Goal: Use online tool/utility

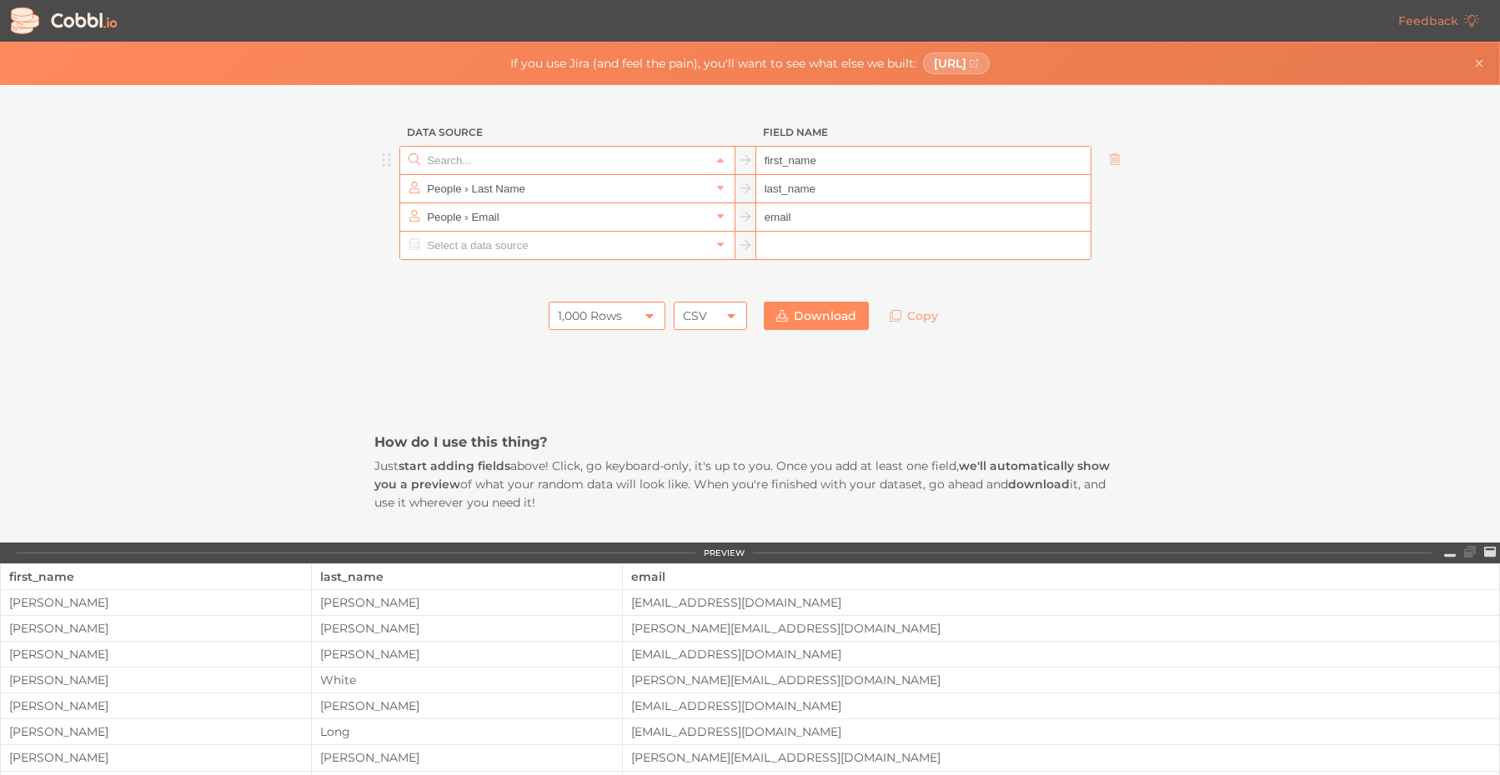
scroll to position [1283, 0]
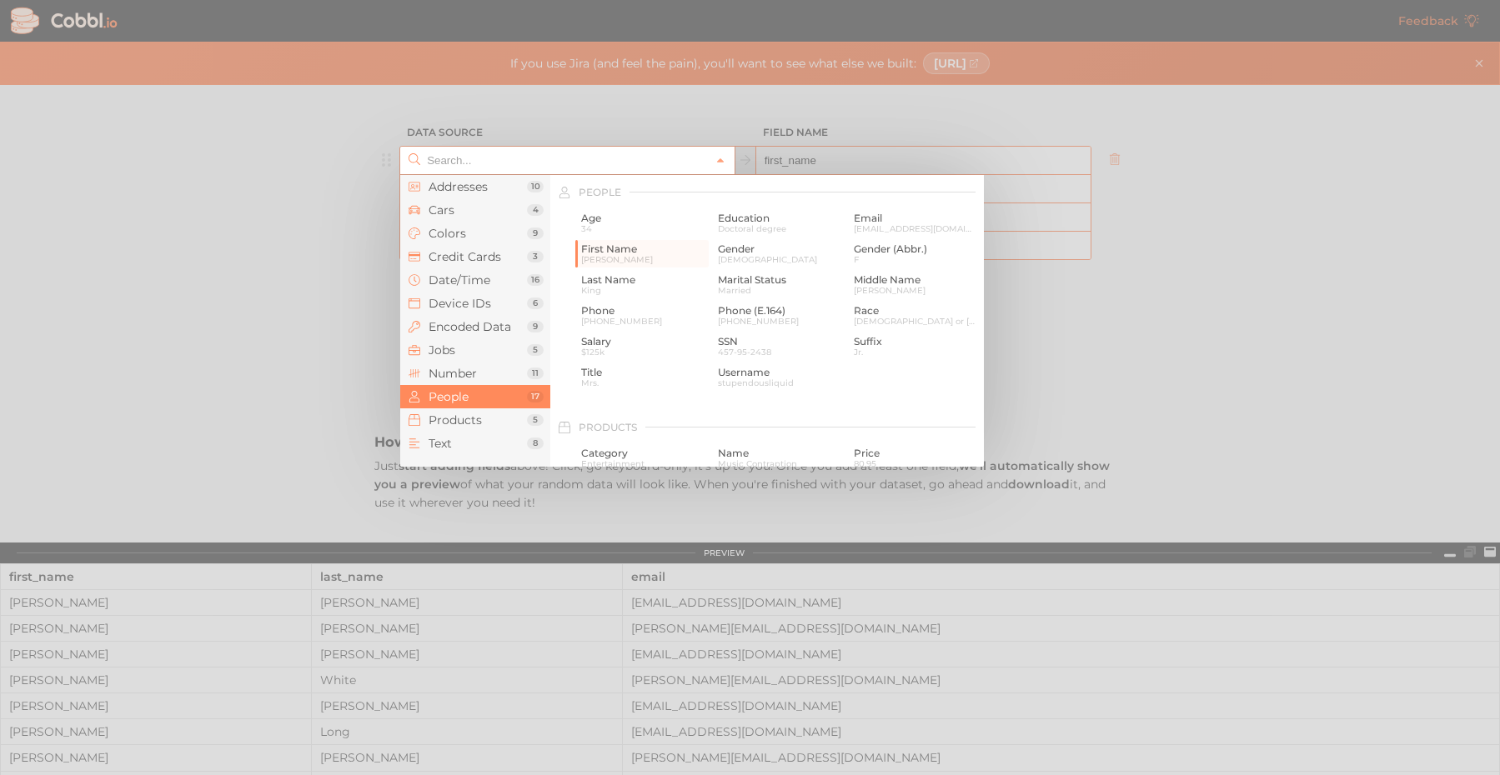
drag, startPoint x: 471, startPoint y: 163, endPoint x: 529, endPoint y: 163, distance: 58.3
click at [529, 163] on input "text" at bounding box center [567, 161] width 288 height 28
click at [471, 266] on li "Credit Cards 3" at bounding box center [475, 256] width 150 height 23
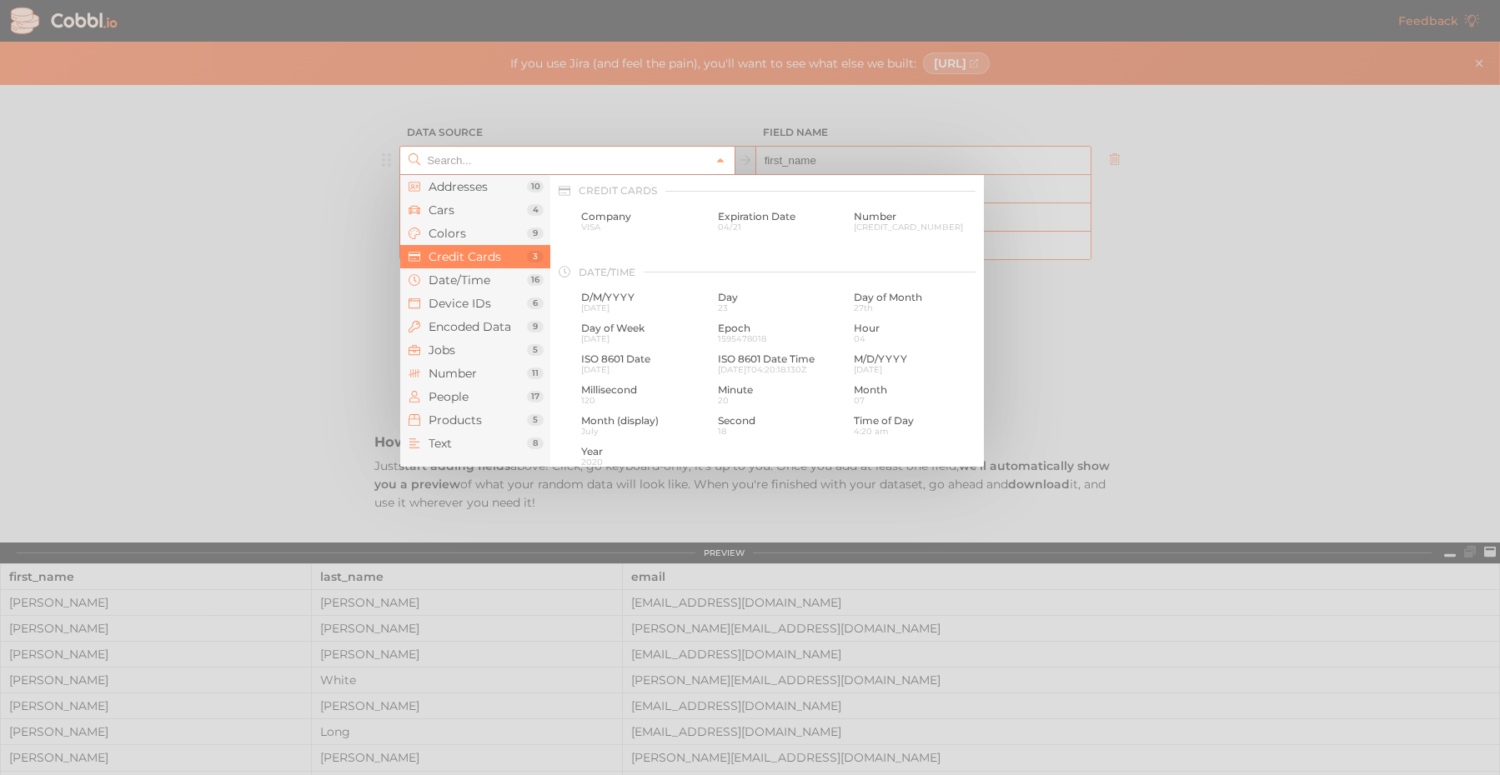
scroll to position [428, 0]
click at [480, 193] on span "Addresses" at bounding box center [477, 186] width 98 height 13
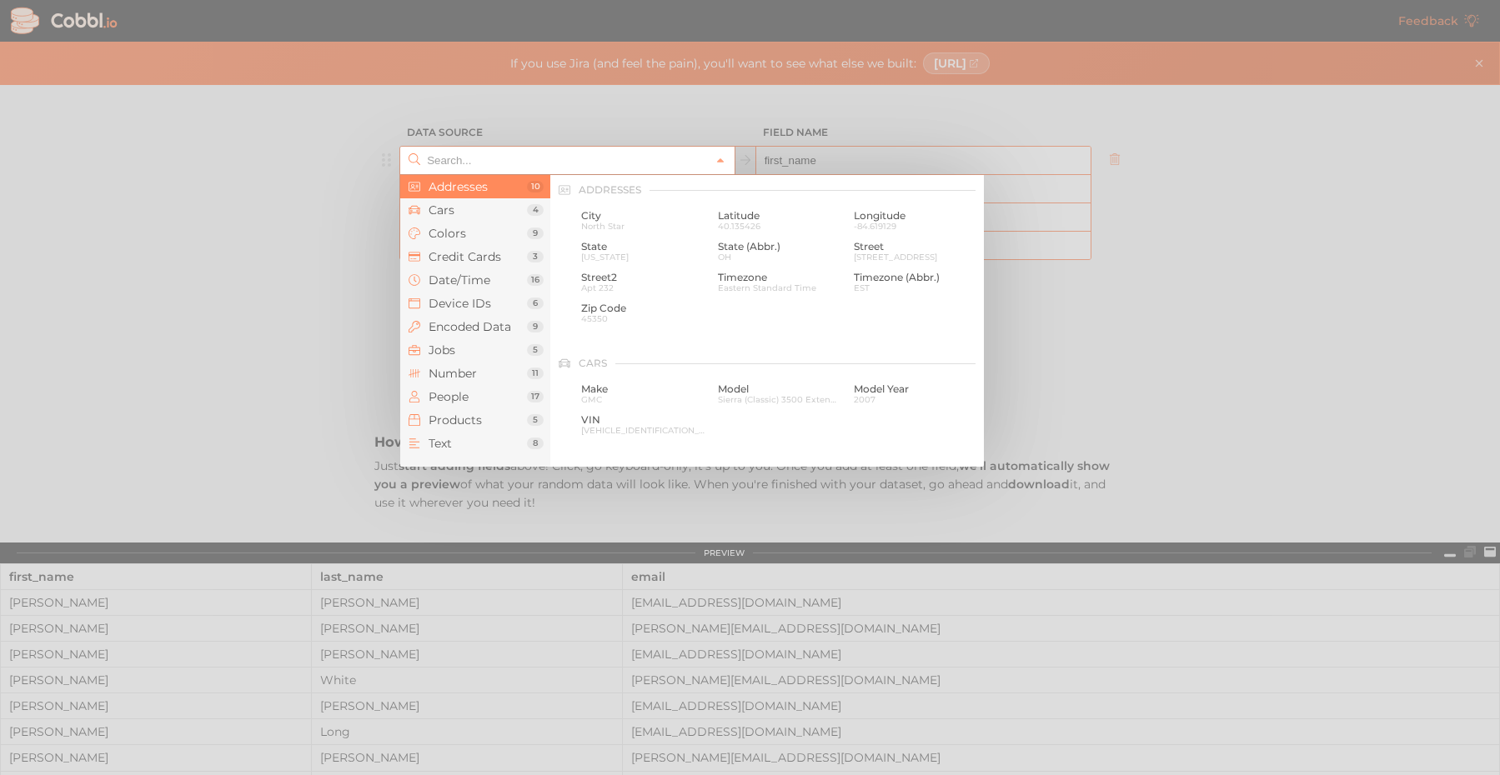
scroll to position [0, 0]
click at [230, 260] on div at bounding box center [750, 387] width 1500 height 775
type input "People › First Name"
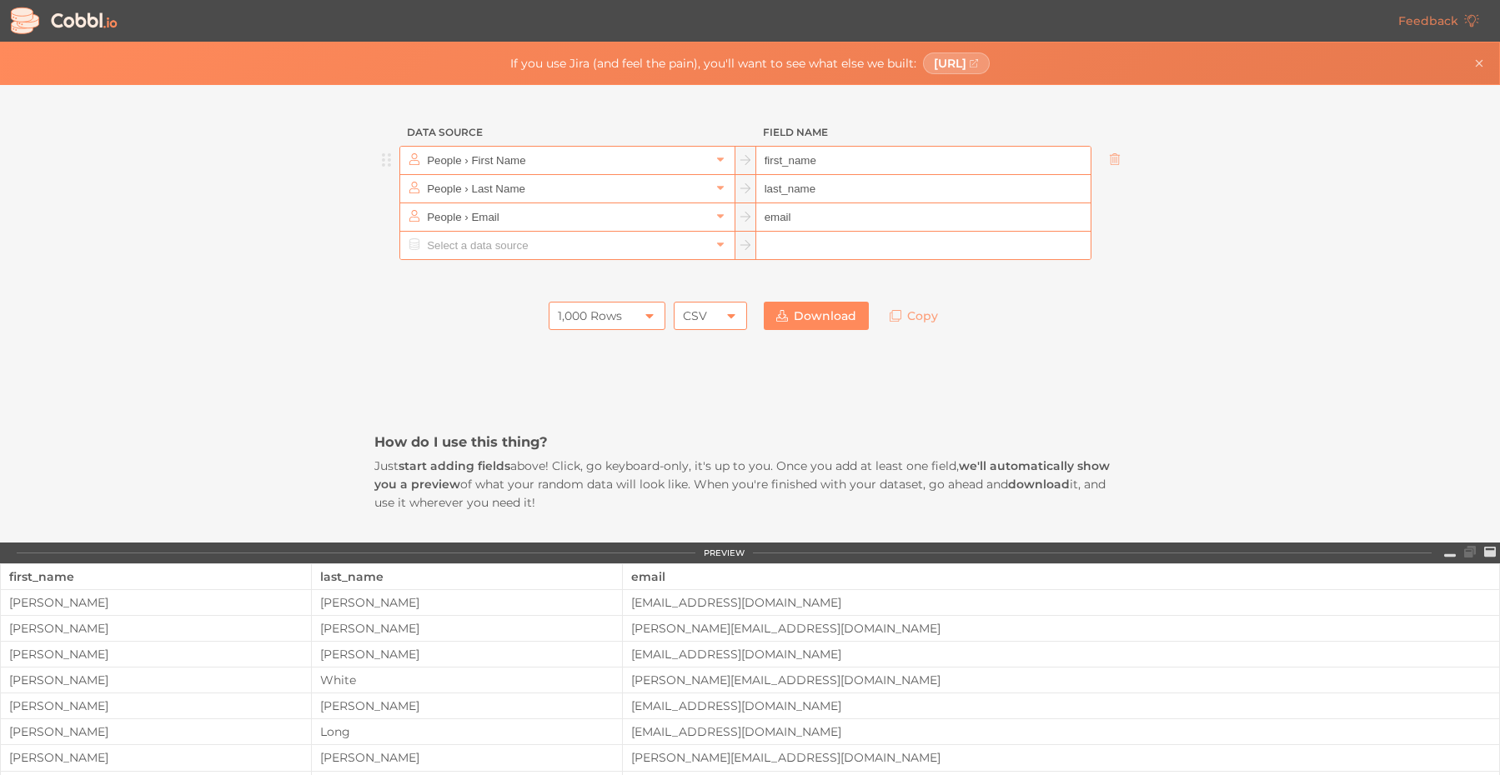
click at [618, 322] on div "1,000 Rows" at bounding box center [590, 316] width 64 height 28
click at [599, 431] on li "10,000 Rows" at bounding box center [608, 429] width 115 height 28
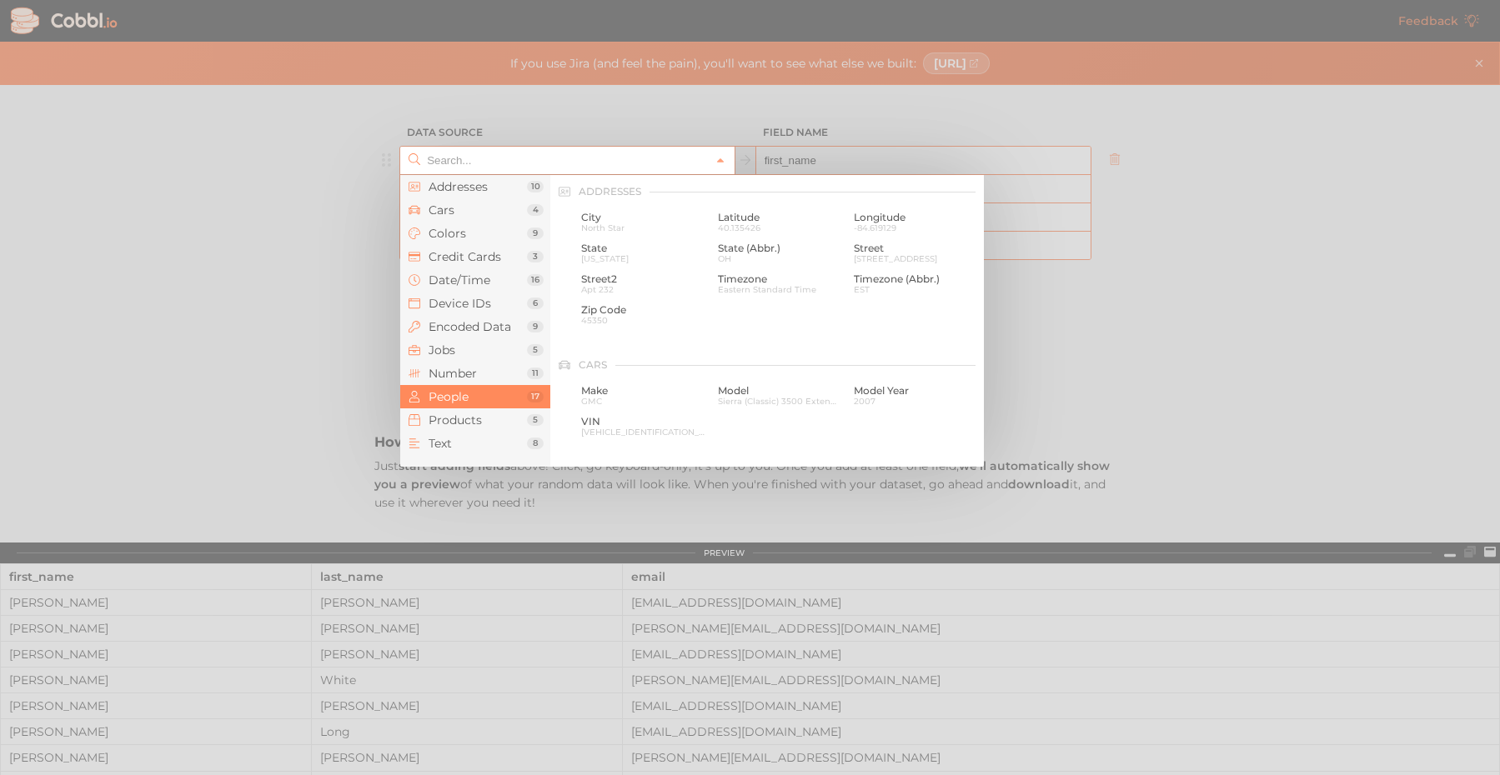
click at [562, 165] on input "text" at bounding box center [567, 161] width 288 height 28
click at [513, 264] on li "Credit Cards 3" at bounding box center [475, 256] width 150 height 23
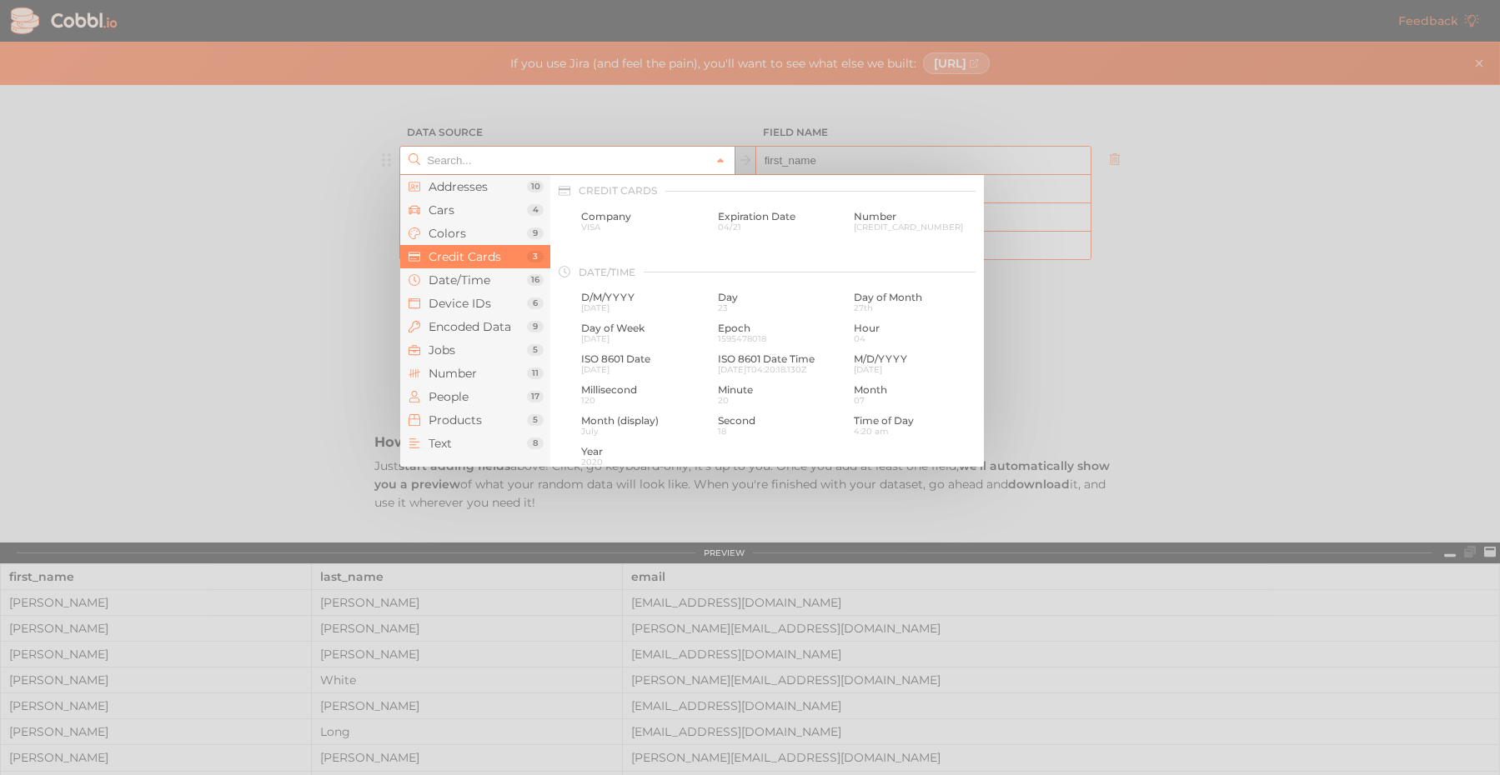
scroll to position [428, 0]
click at [459, 230] on span "Colors" at bounding box center [477, 233] width 98 height 13
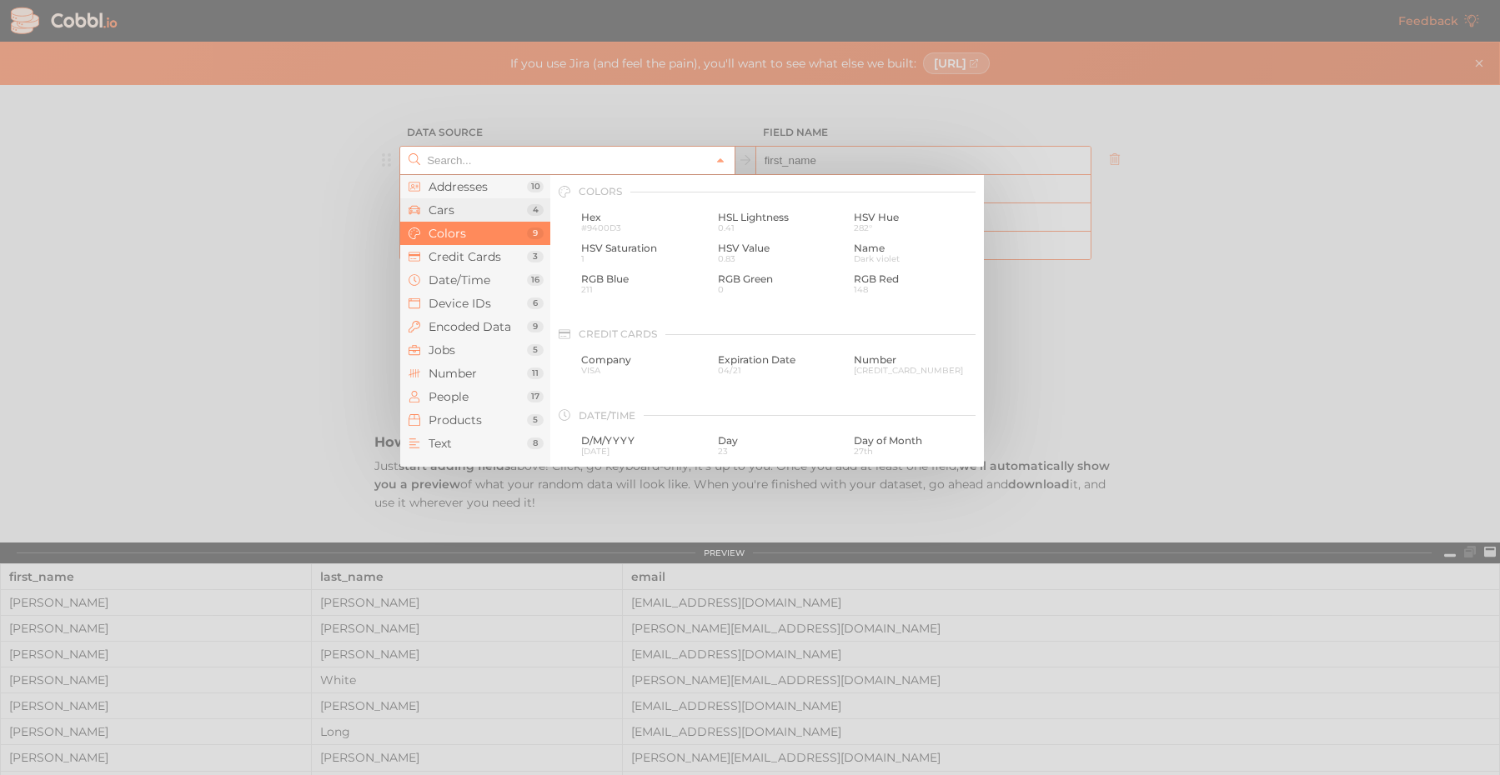
click at [473, 209] on span "Cars" at bounding box center [477, 209] width 98 height 13
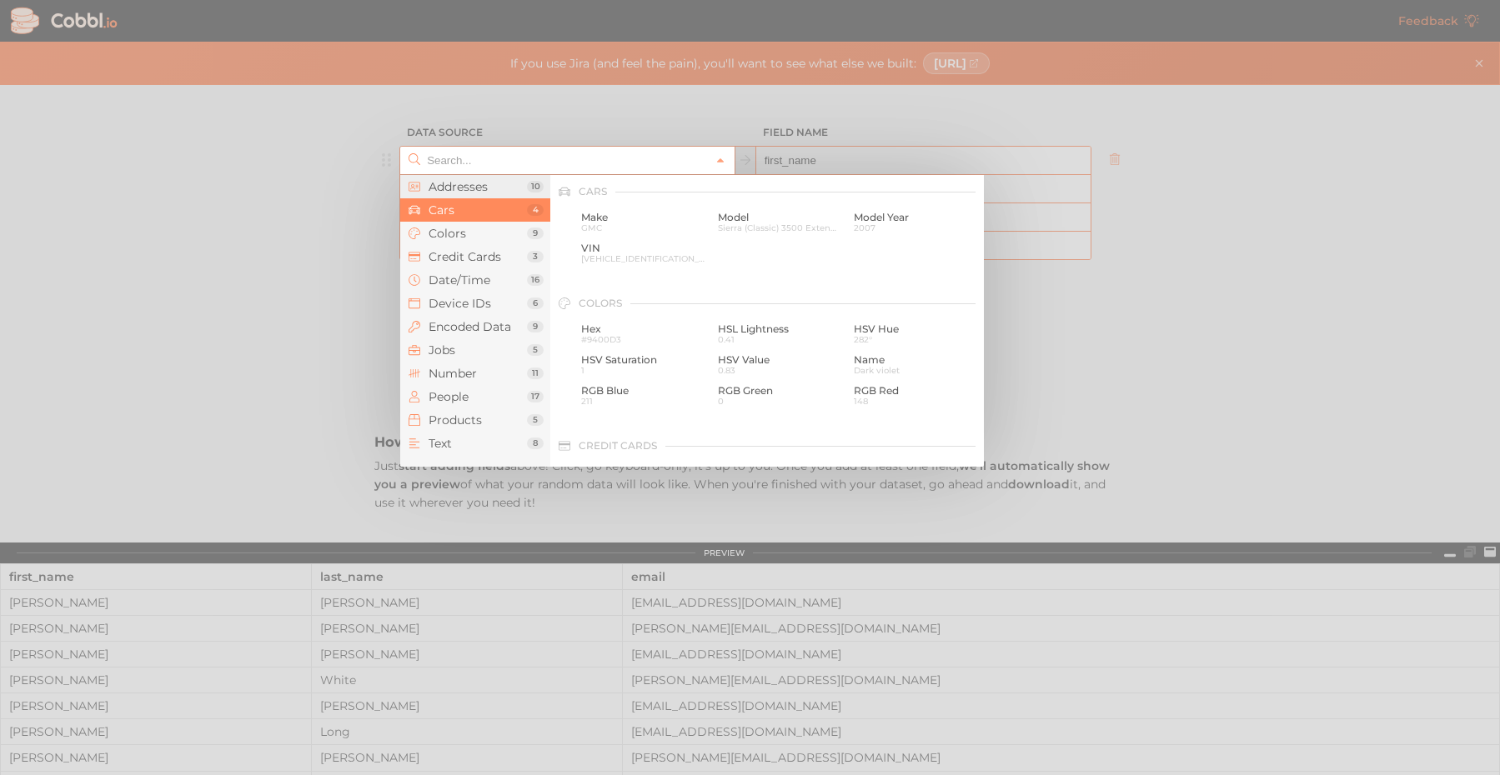
click at [488, 181] on span "Addresses" at bounding box center [477, 186] width 98 height 13
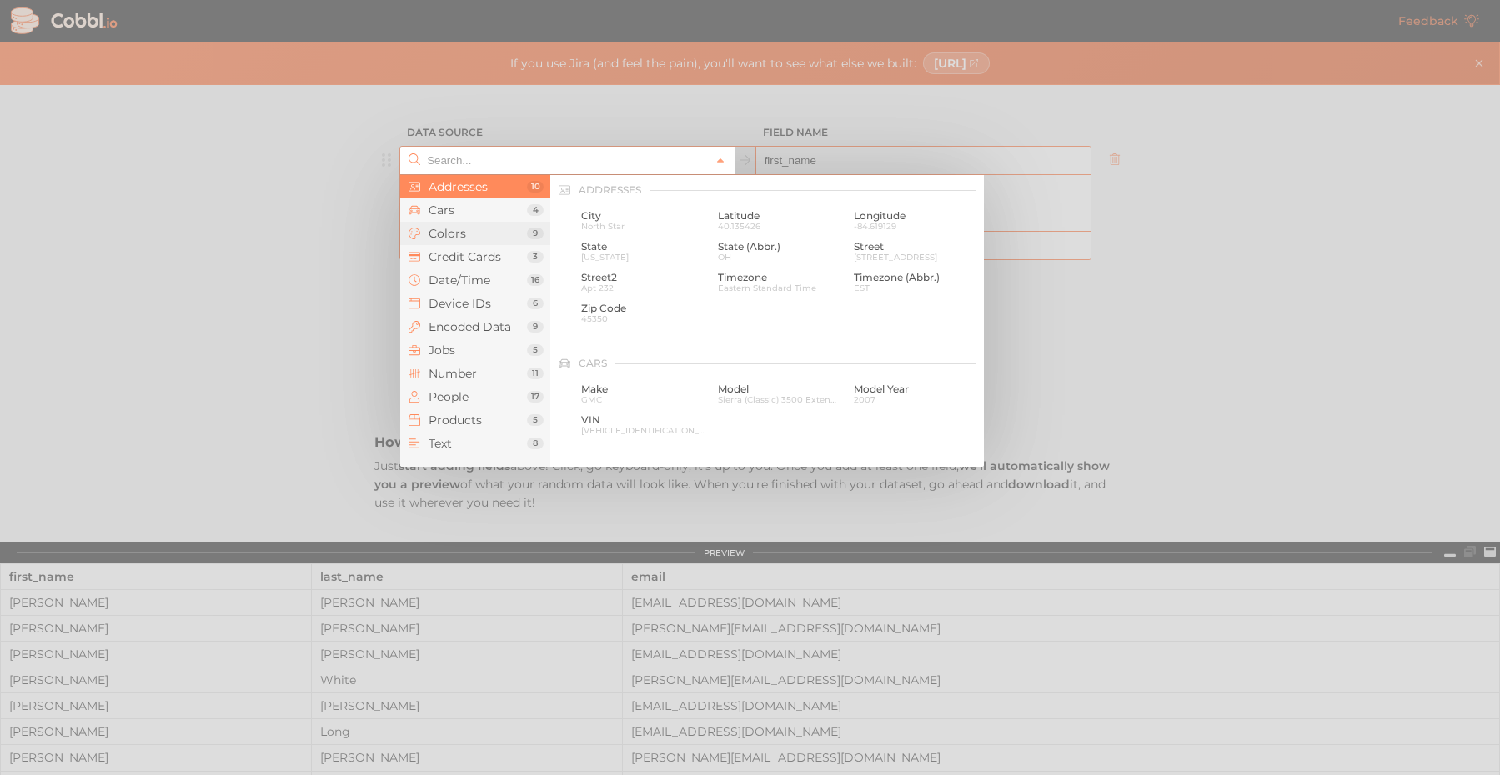
scroll to position [0, 0]
click at [483, 320] on span "Encoded Data" at bounding box center [477, 326] width 98 height 13
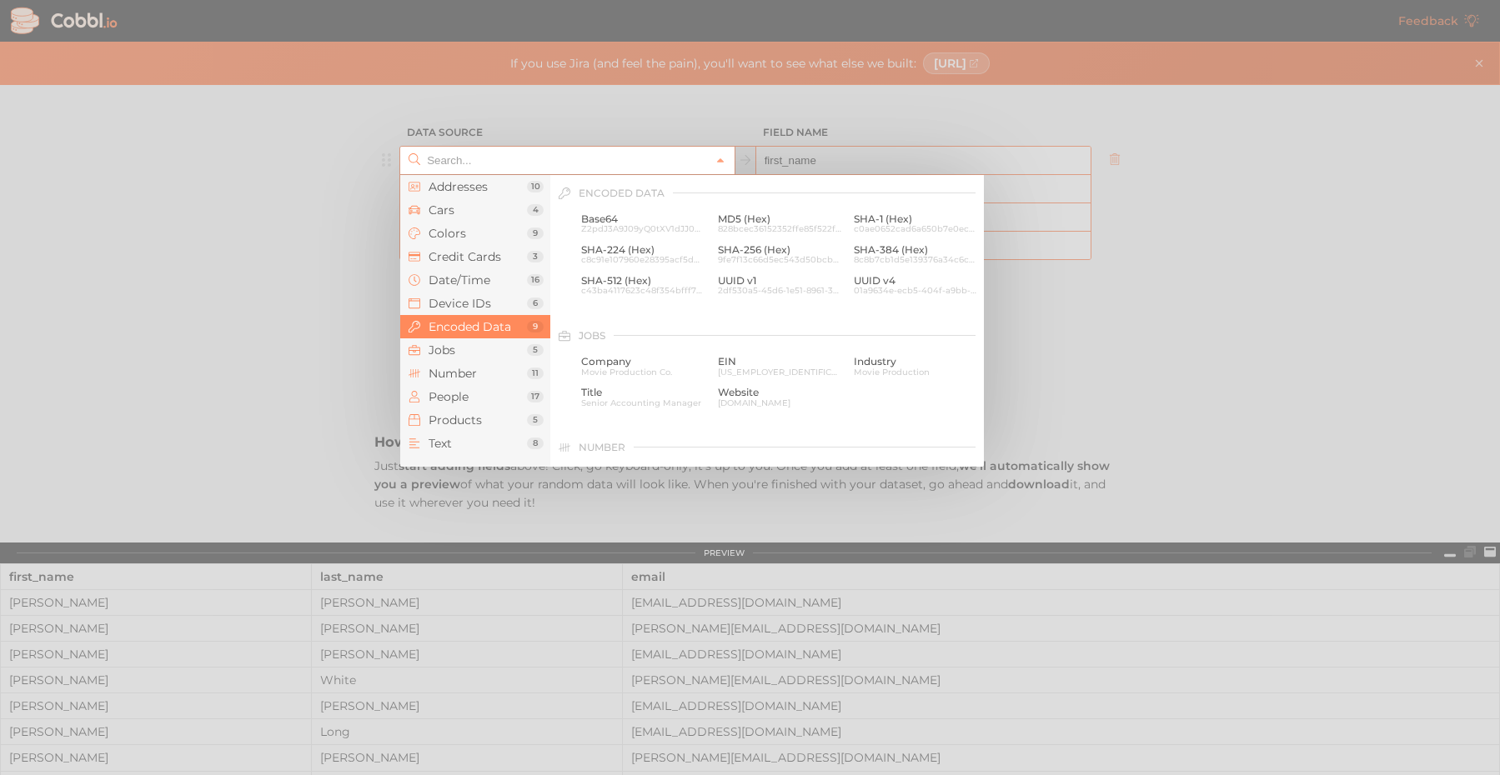
scroll to position [855, 0]
click at [506, 284] on span "Date/Time" at bounding box center [477, 279] width 98 height 13
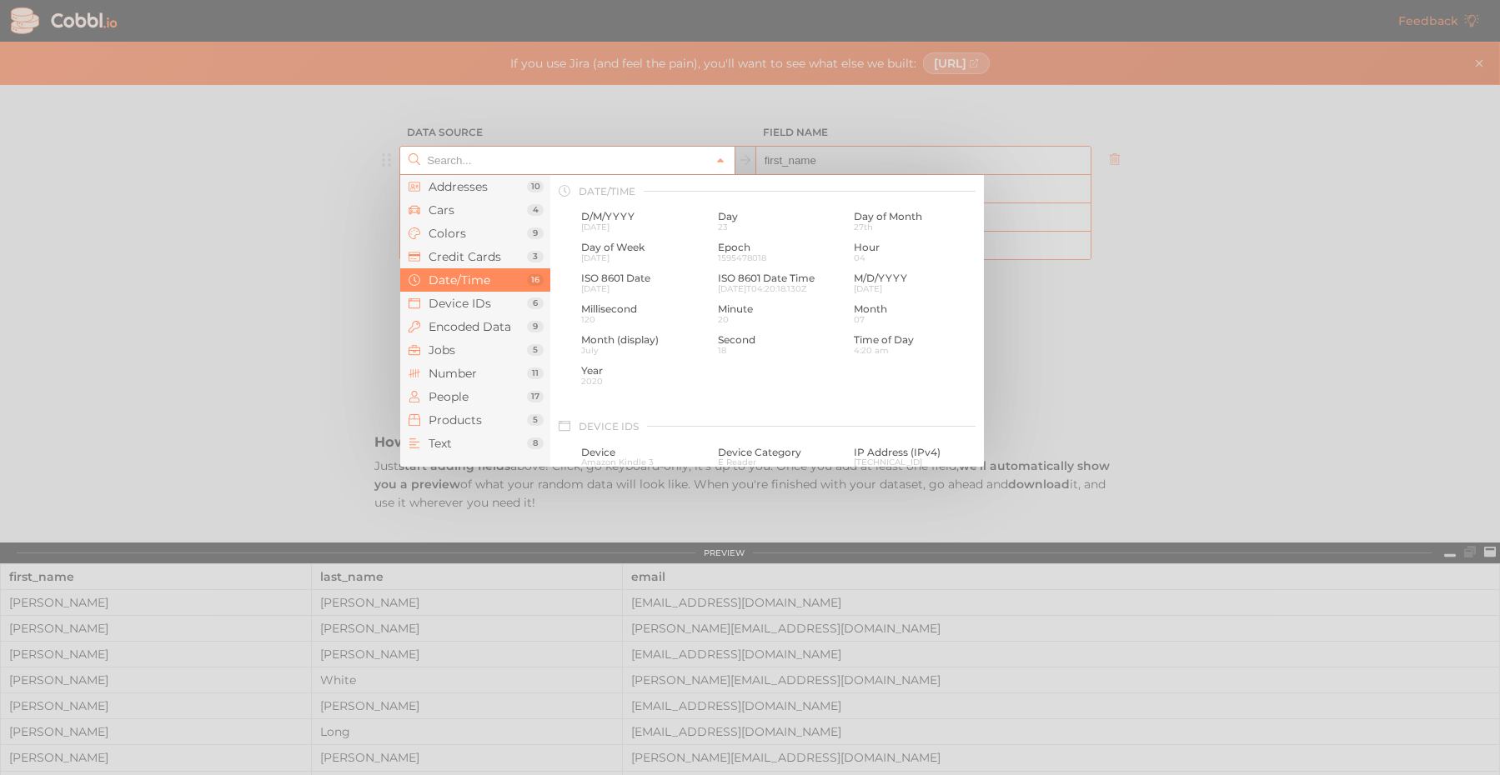
scroll to position [508, 0]
click at [499, 423] on span "Products" at bounding box center [477, 419] width 98 height 13
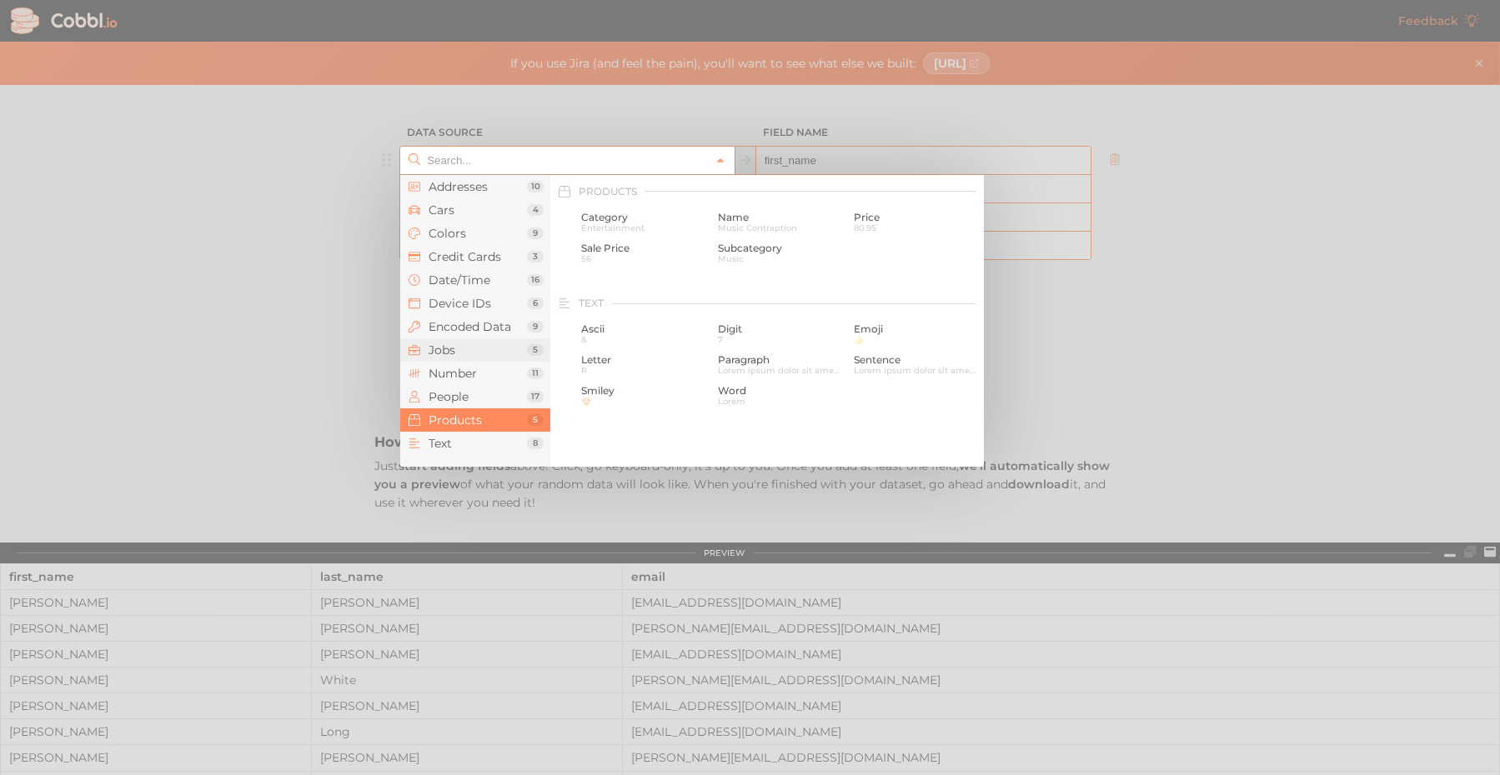
click at [496, 338] on li "Jobs 5" at bounding box center [475, 349] width 150 height 23
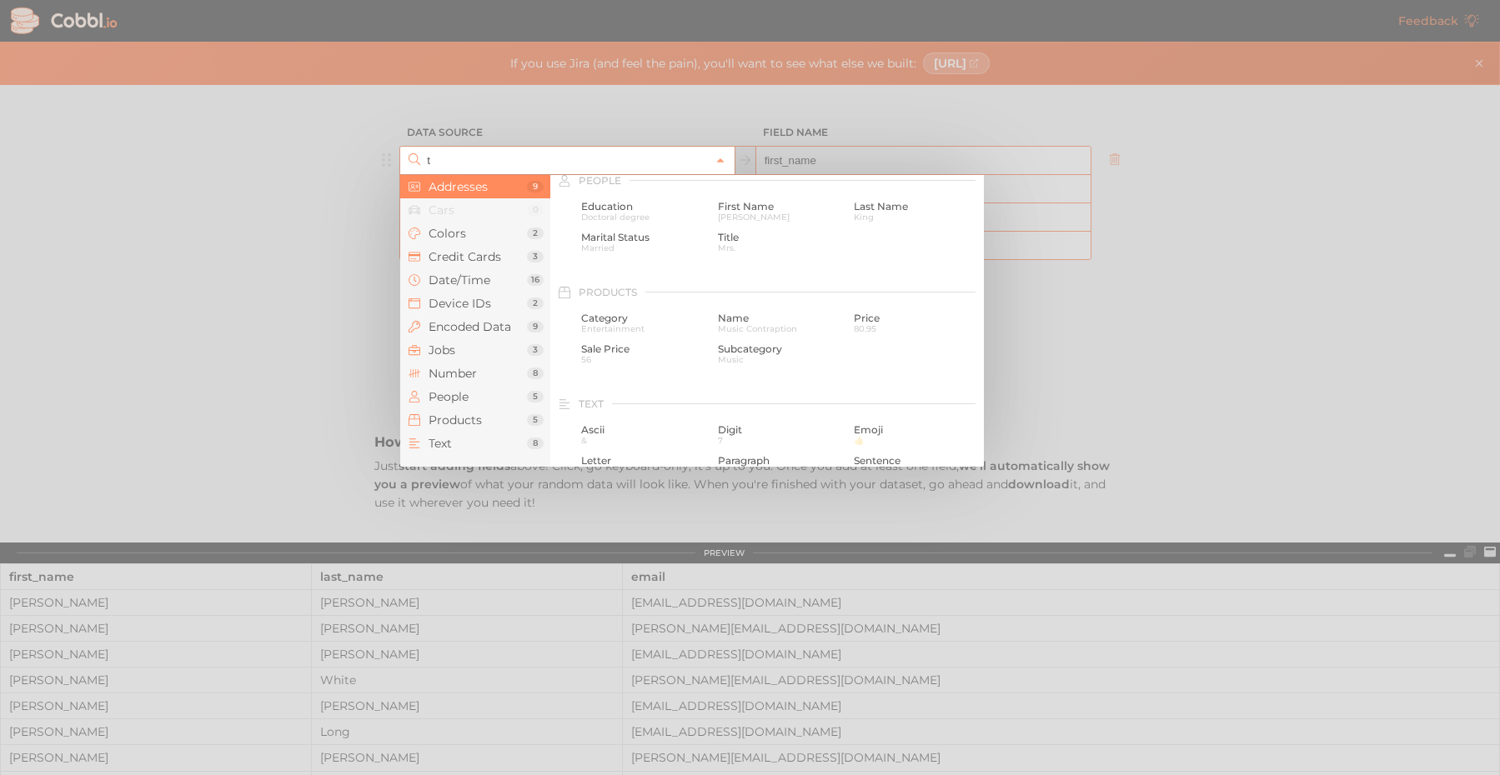
scroll to position [0, 0]
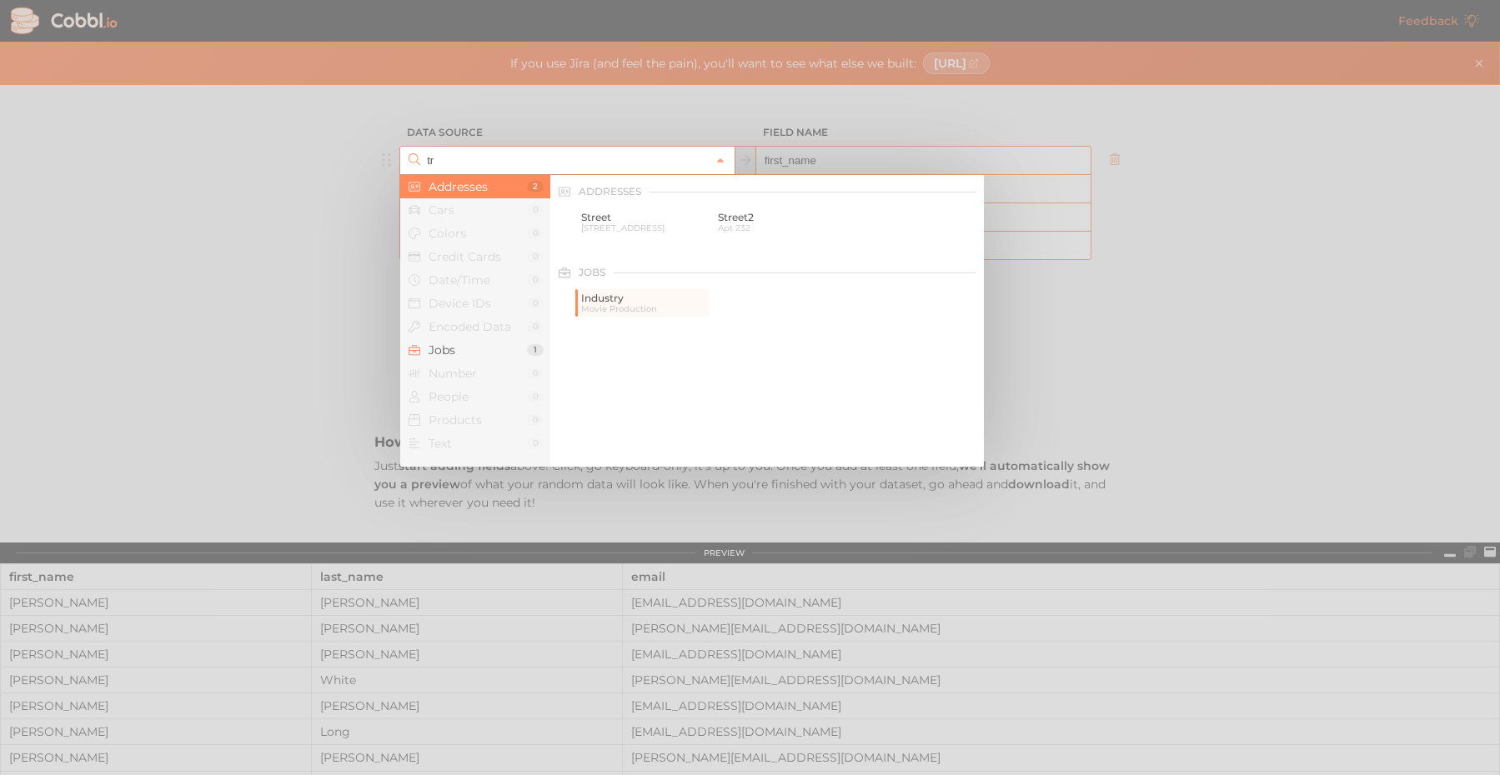
type input "t"
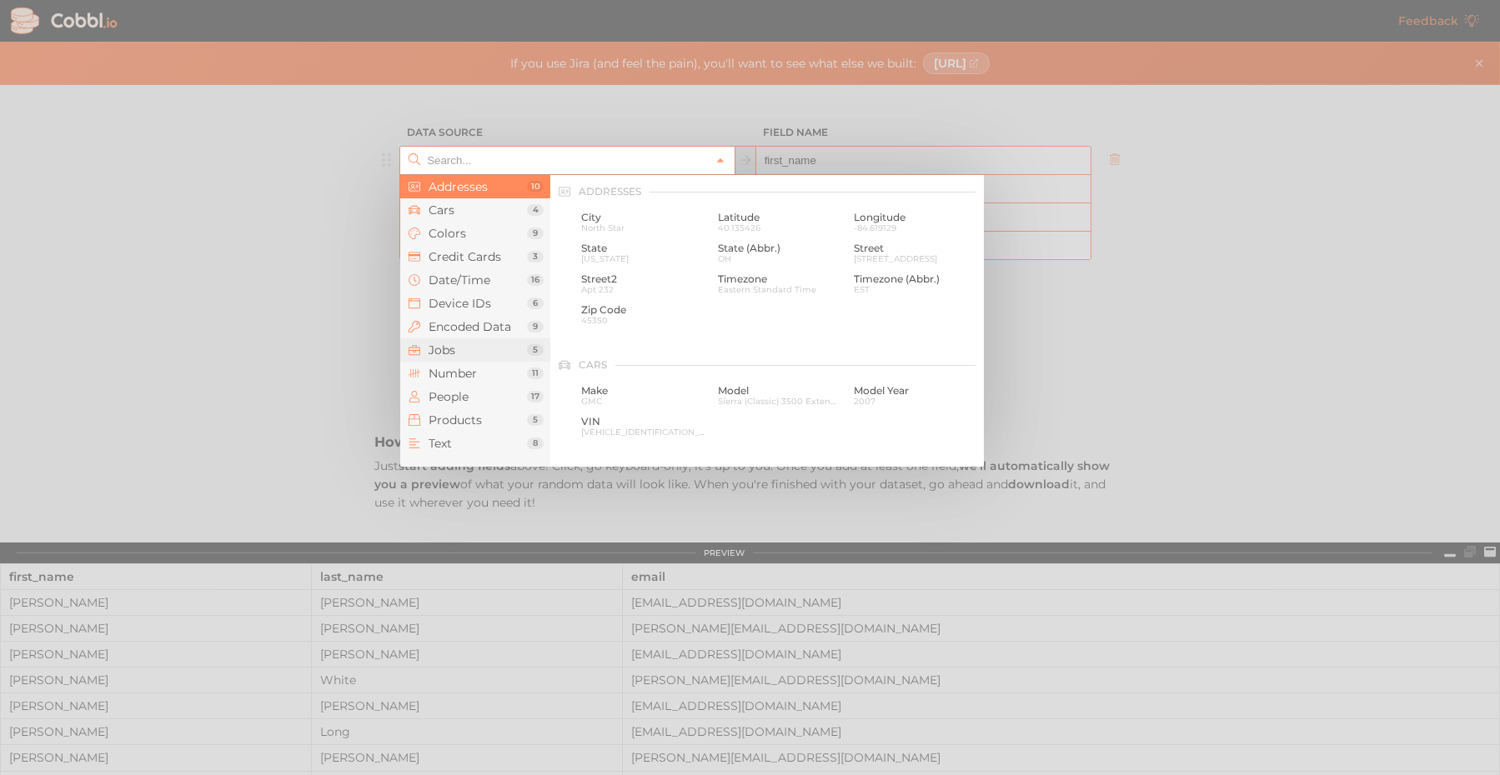
click at [511, 345] on span "Jobs" at bounding box center [477, 349] width 98 height 13
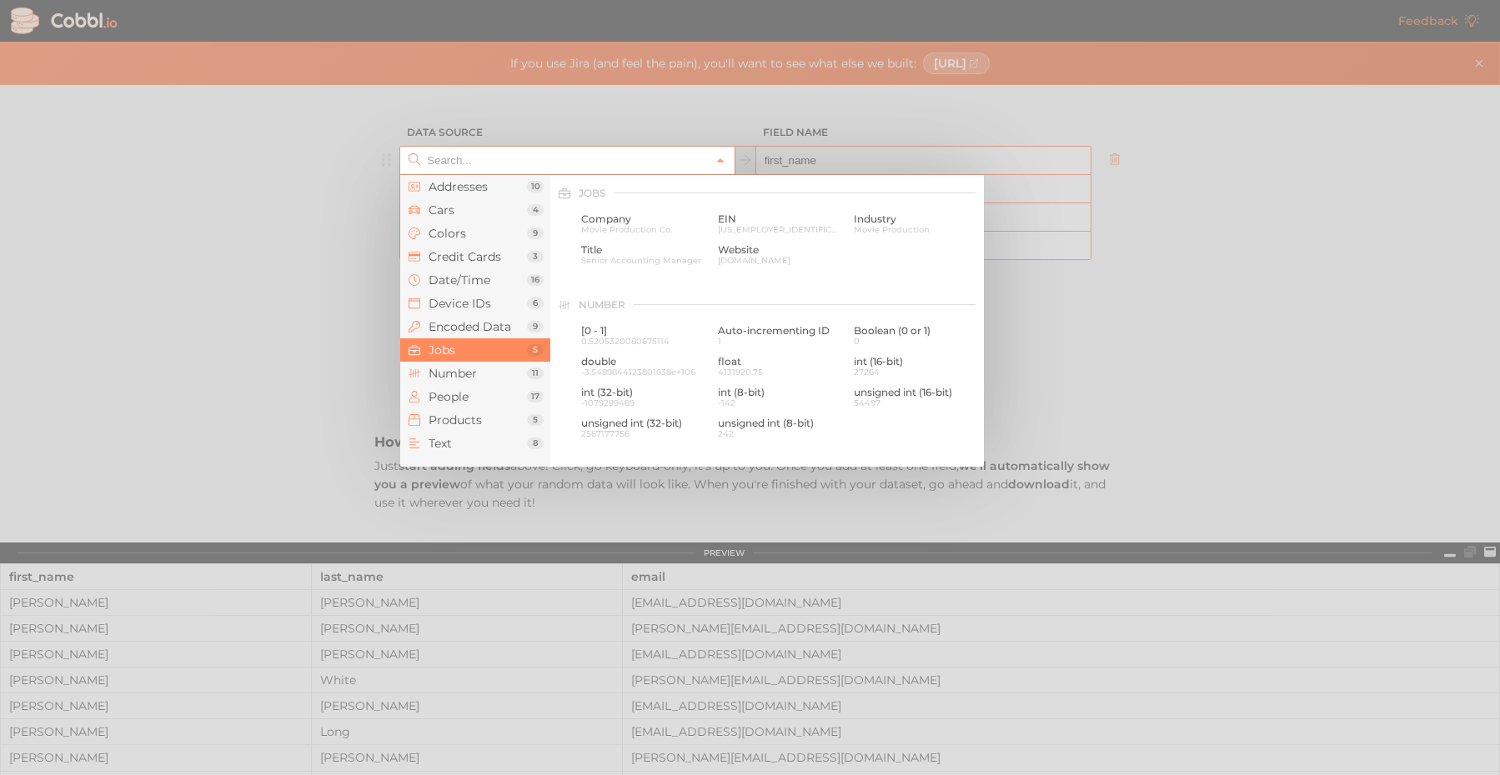
scroll to position [998, 0]
click at [353, 328] on div at bounding box center [750, 387] width 1500 height 775
type input "People › First Name"
